Goal: Use online tool/utility: Utilize a website feature to perform a specific function

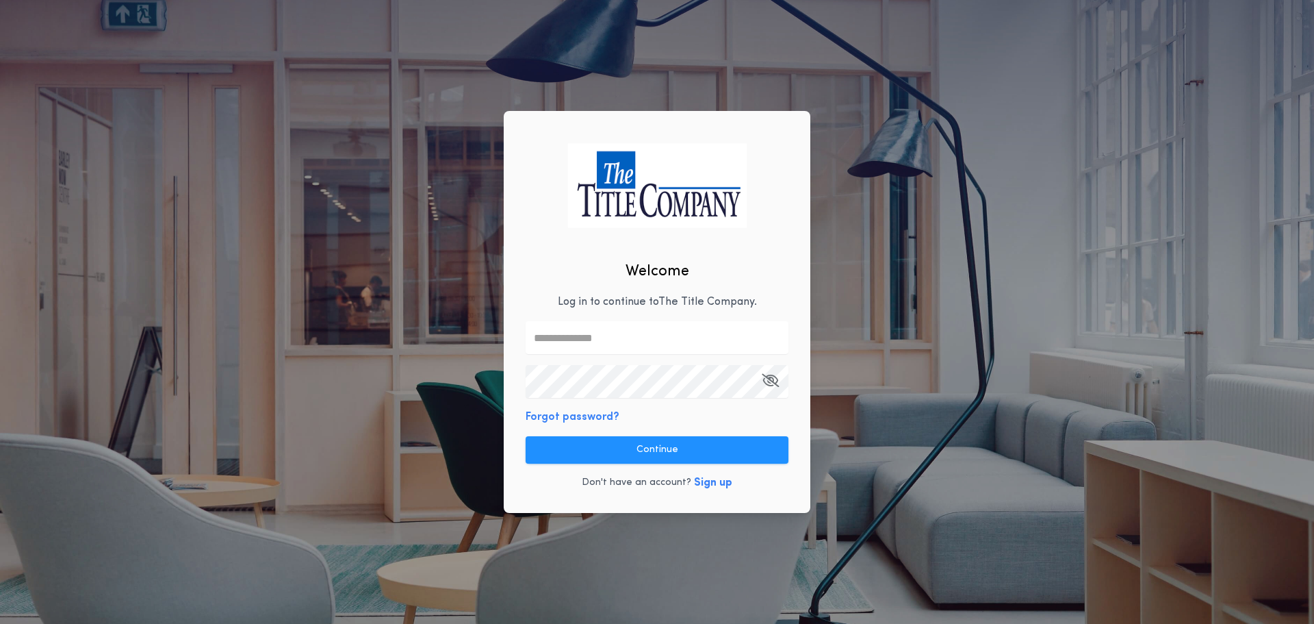
click at [644, 340] on input "text" at bounding box center [657, 337] width 263 height 33
type input "**********"
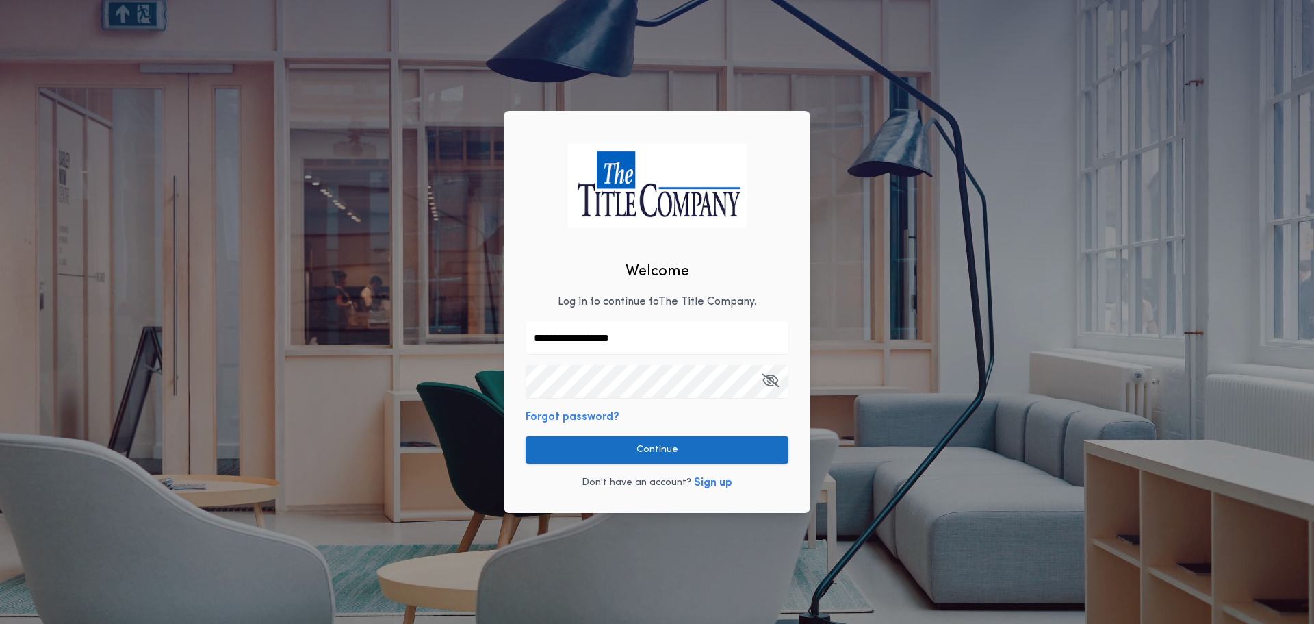
drag, startPoint x: 620, startPoint y: 445, endPoint x: 636, endPoint y: 450, distance: 16.5
click at [616, 446] on button "Continue" at bounding box center [657, 449] width 263 height 27
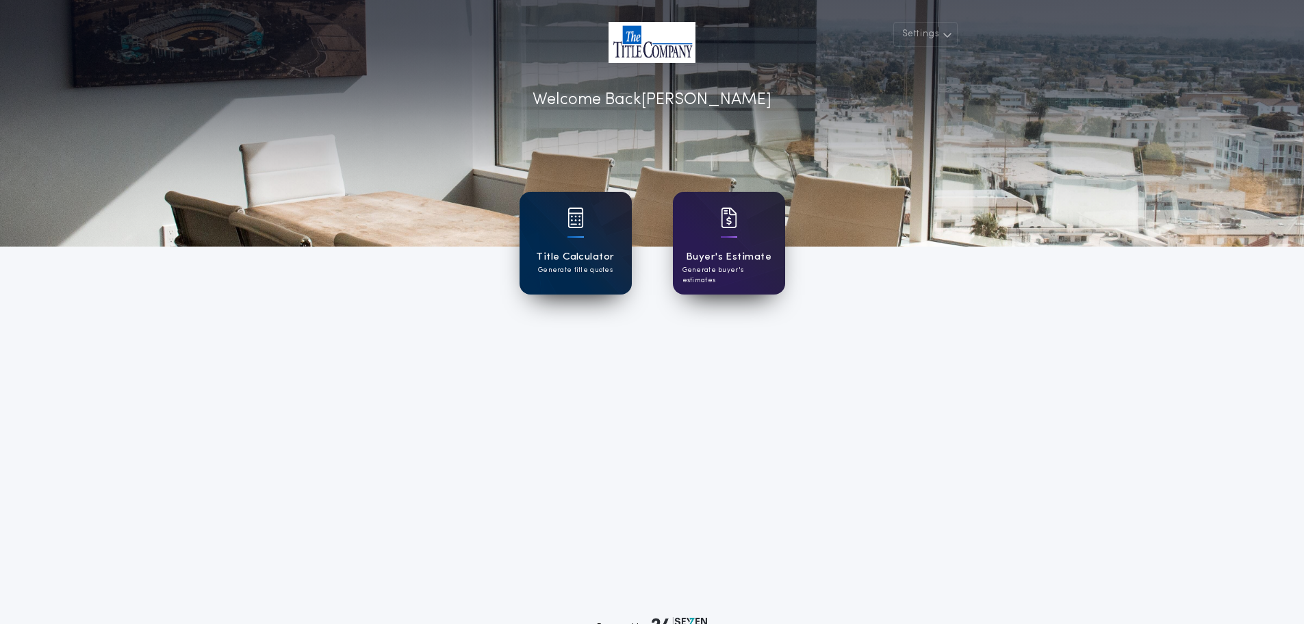
click at [574, 273] on p "Generate title quotes" at bounding box center [575, 270] width 75 height 10
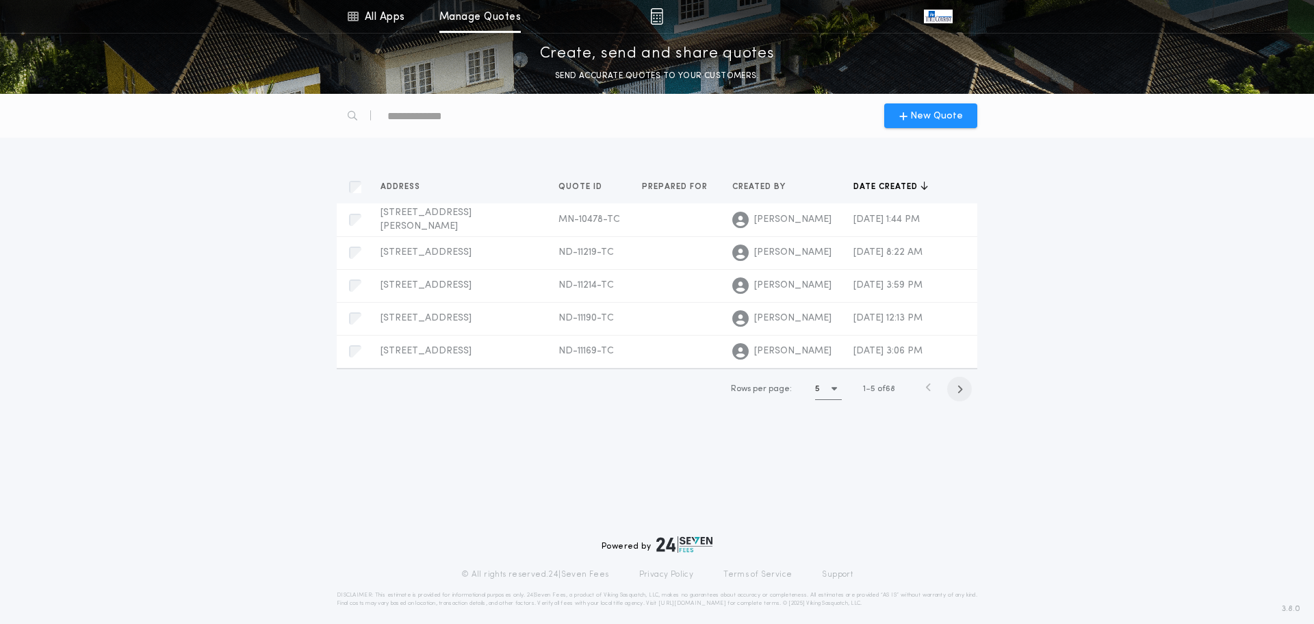
click at [962, 389] on icon "button" at bounding box center [960, 389] width 6 height 10
click at [962, 389] on icon "button" at bounding box center [962, 389] width 6 height 10
click at [958, 389] on span "button" at bounding box center [961, 388] width 25 height 25
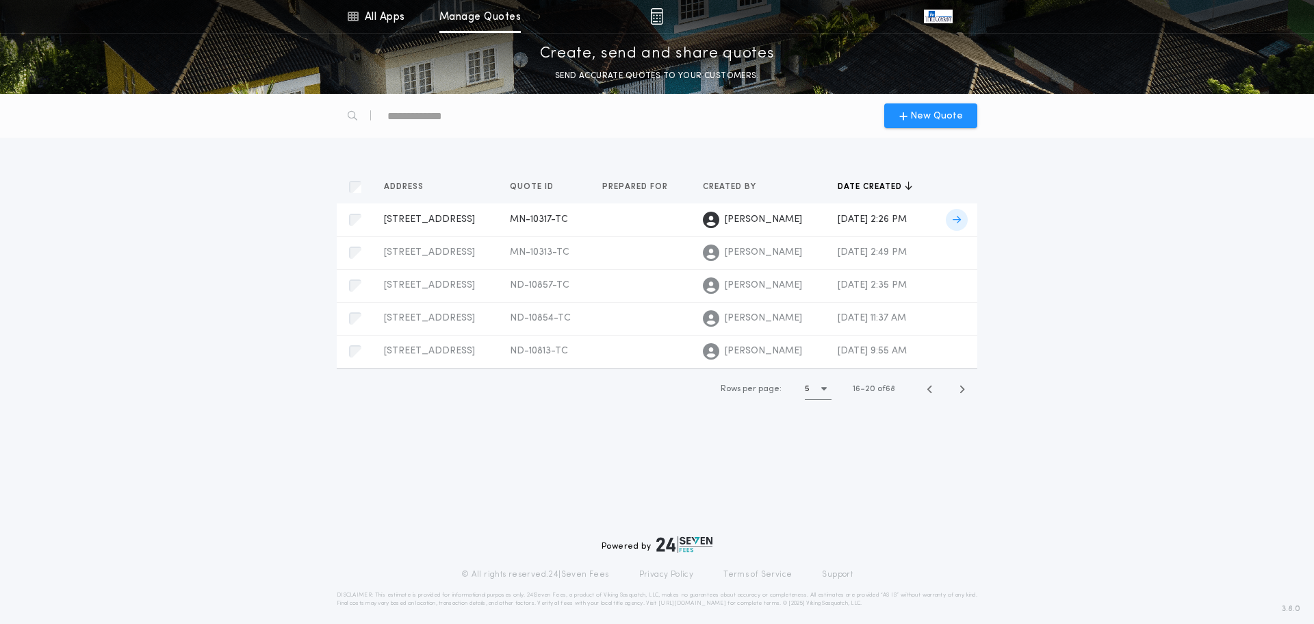
click at [415, 214] on span "[STREET_ADDRESS]" at bounding box center [429, 219] width 91 height 10
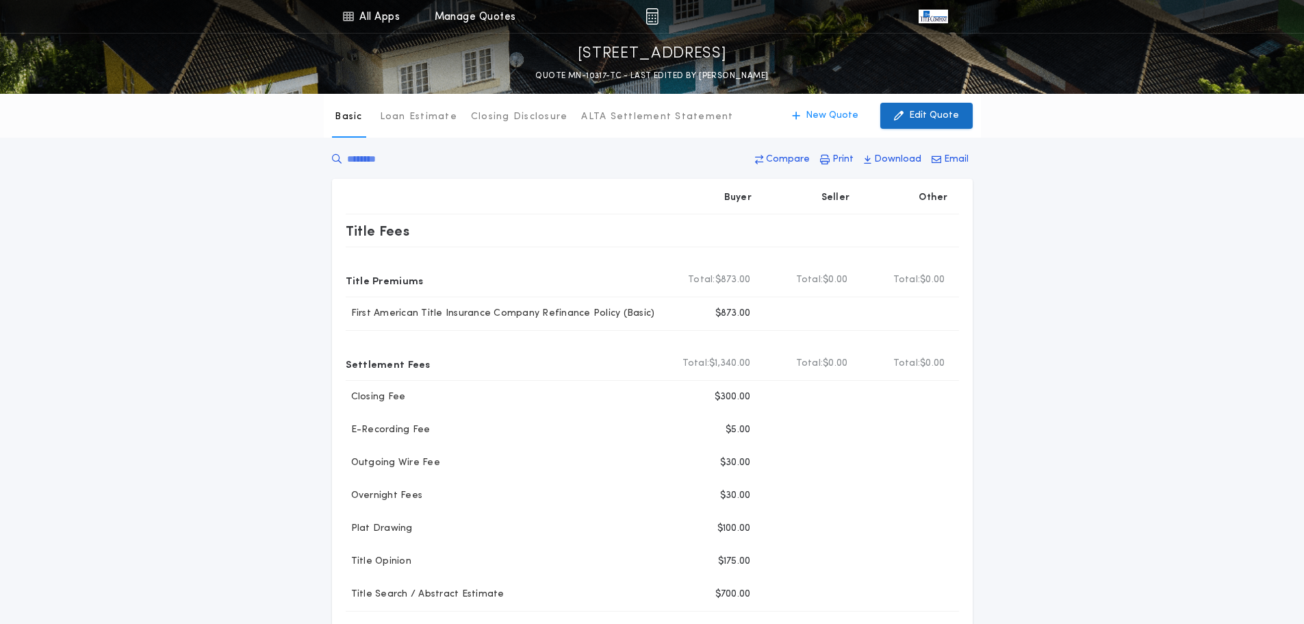
click at [916, 121] on p "Edit Quote" at bounding box center [934, 116] width 50 height 14
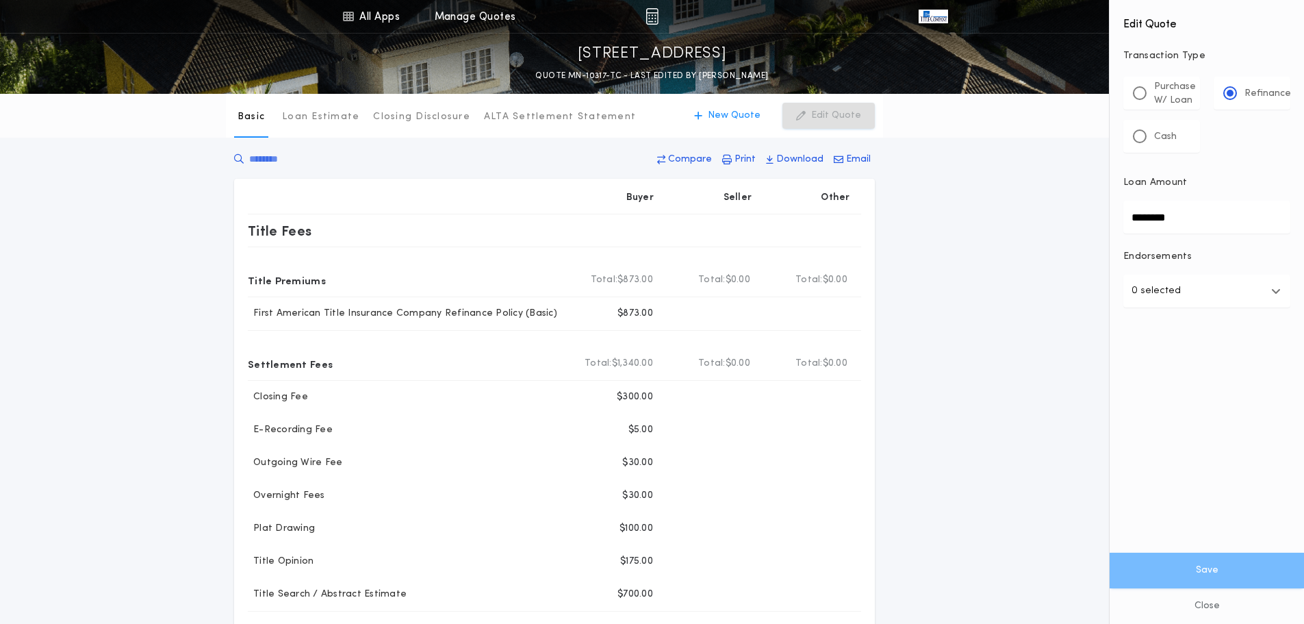
drag, startPoint x: 1171, startPoint y: 224, endPoint x: 1097, endPoint y: 238, distance: 75.2
click at [1097, 237] on div "All Apps Title Calculator Buyer's Estimate Menu All Apps Manage Quotes [STREET_…" at bounding box center [652, 537] width 1304 height 1074
type input "********"
click at [1210, 566] on button "Save" at bounding box center [1207, 570] width 194 height 36
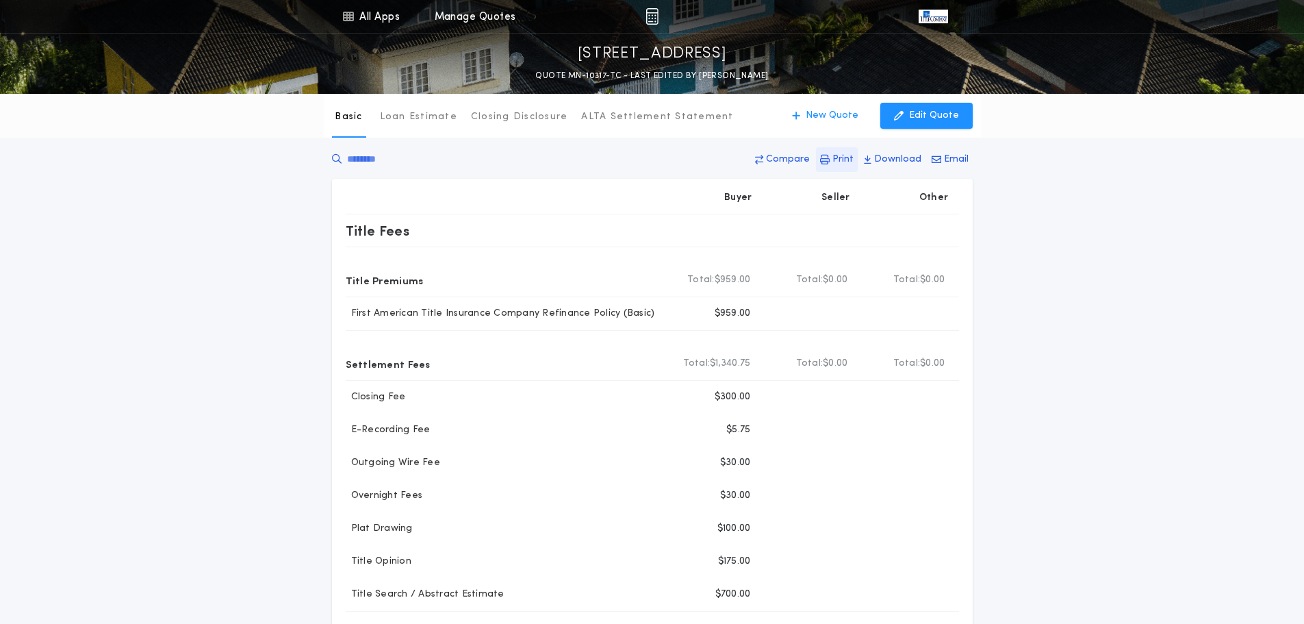
click at [841, 156] on p "Print" at bounding box center [842, 160] width 21 height 14
